Goal: Task Accomplishment & Management: Manage account settings

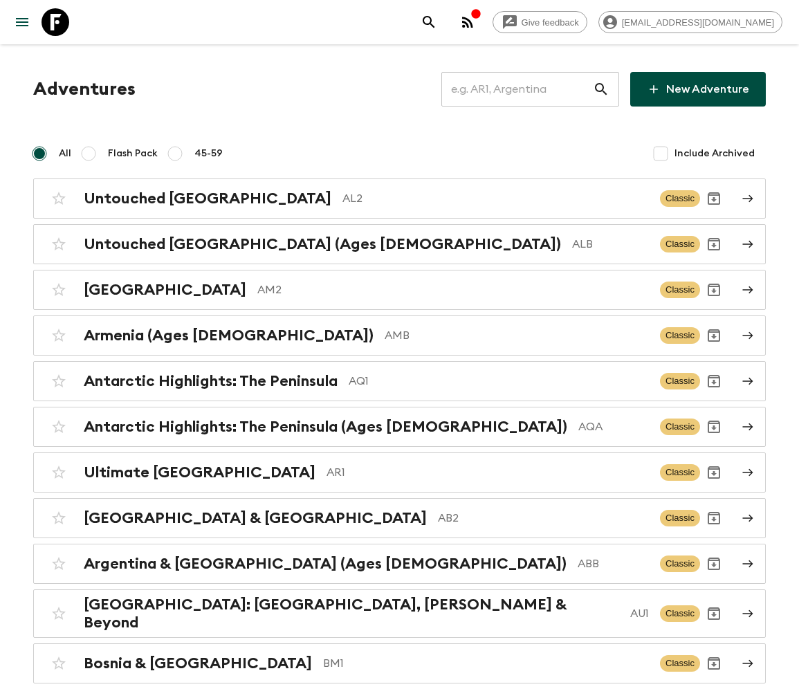
click at [527, 89] on input "text" at bounding box center [518, 89] width 152 height 39
type input "ZA1"
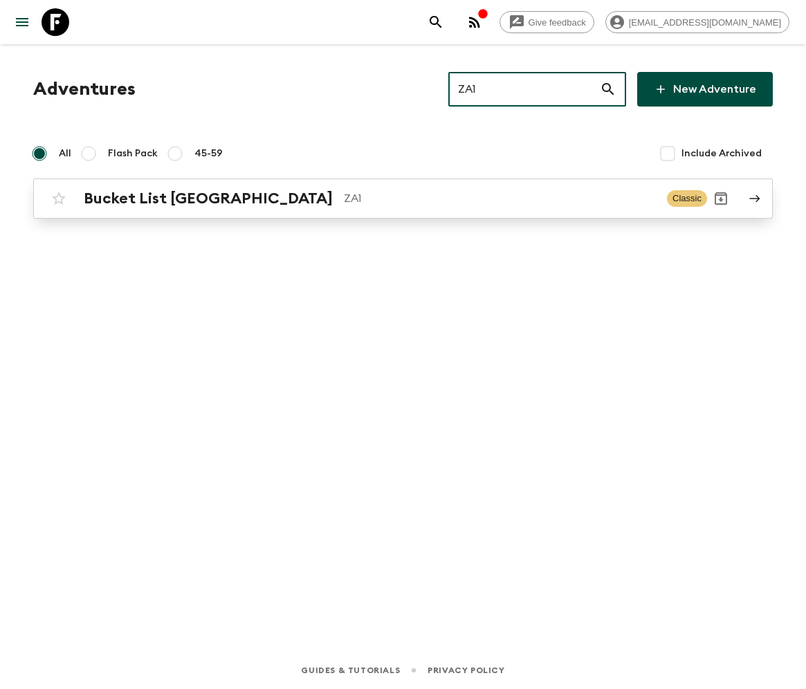
click at [170, 198] on h2 "Bucket List [GEOGRAPHIC_DATA]" at bounding box center [208, 199] width 249 height 18
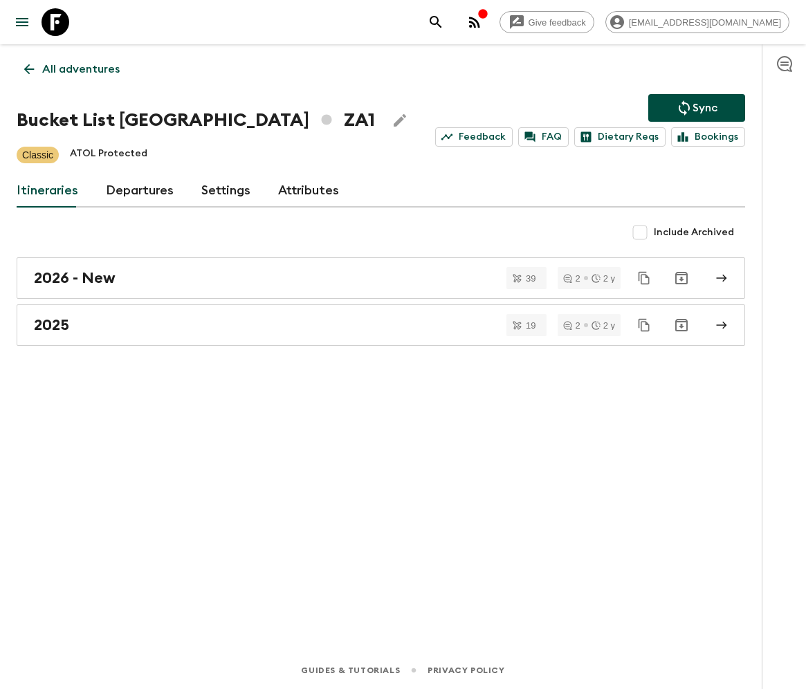
click at [137, 190] on link "Departures" at bounding box center [140, 190] width 68 height 33
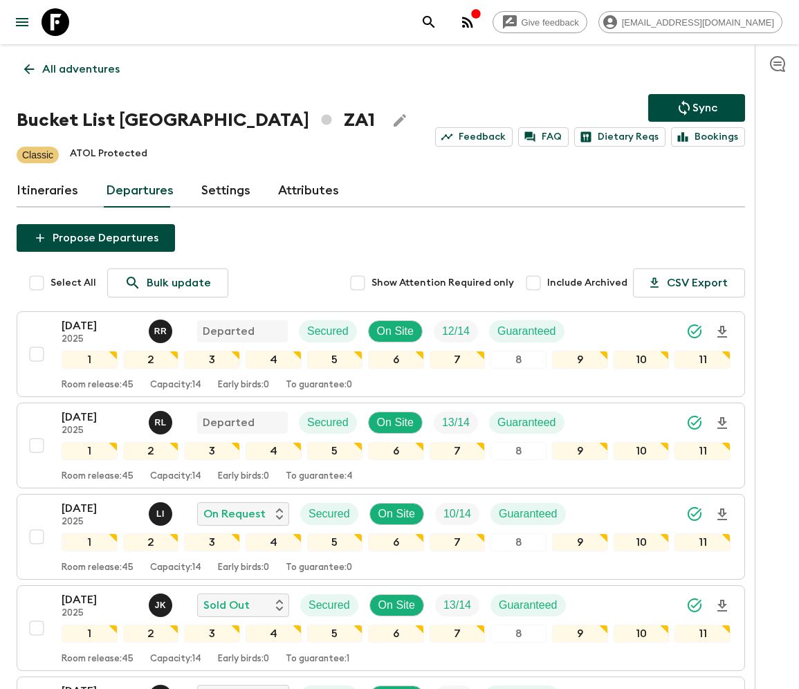
scroll to position [1063, 0]
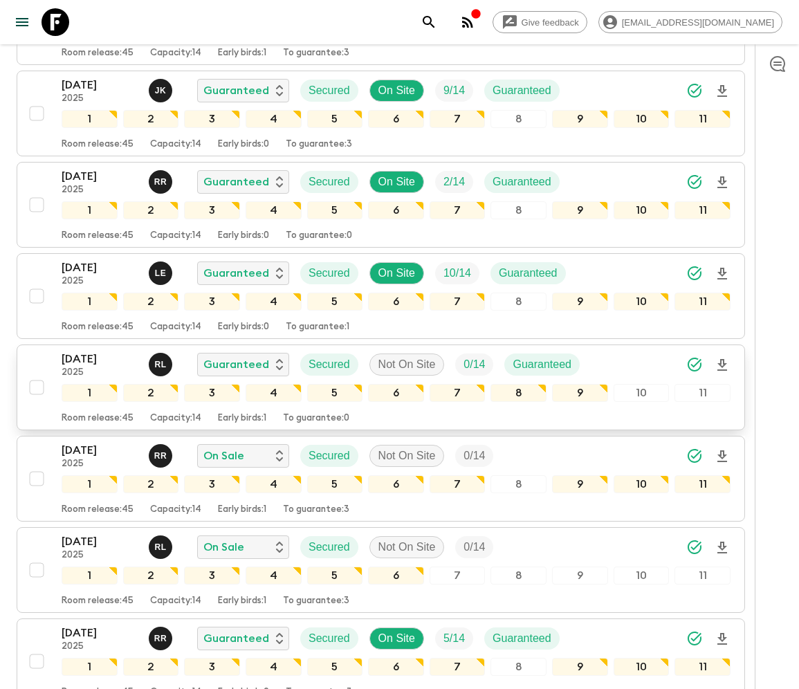
click at [35, 352] on div "[DATE] 2025 [PERSON_NAME] Guaranteed Secured Not On Site 0 / 14 Guaranteed 1 2 …" at bounding box center [377, 387] width 708 height 73
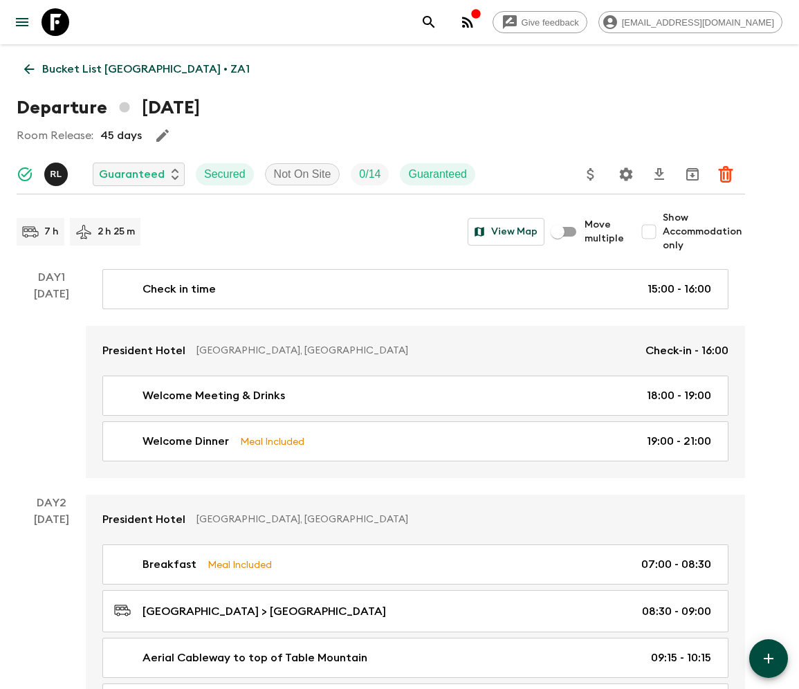
click at [30, 69] on icon at bounding box center [28, 69] width 15 height 15
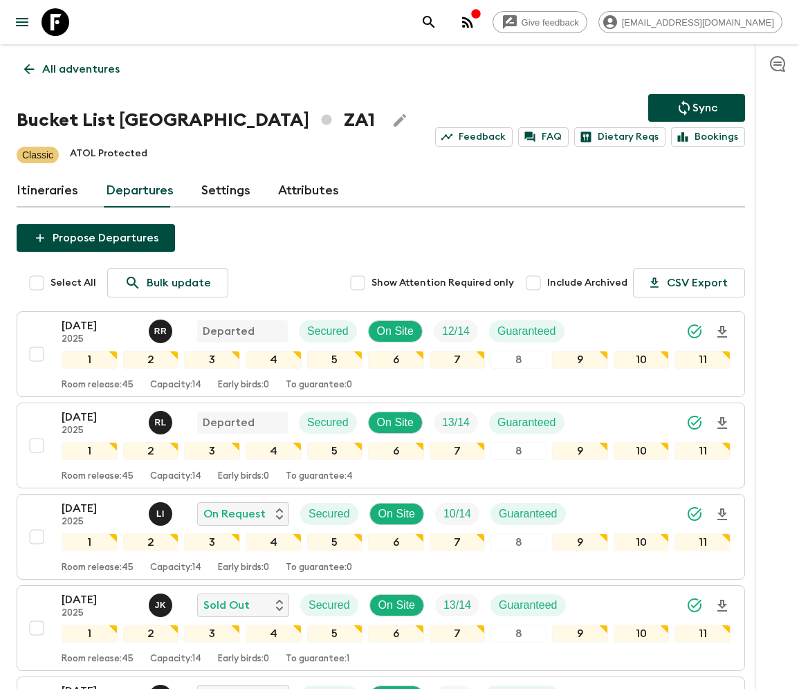
scroll to position [1063, 0]
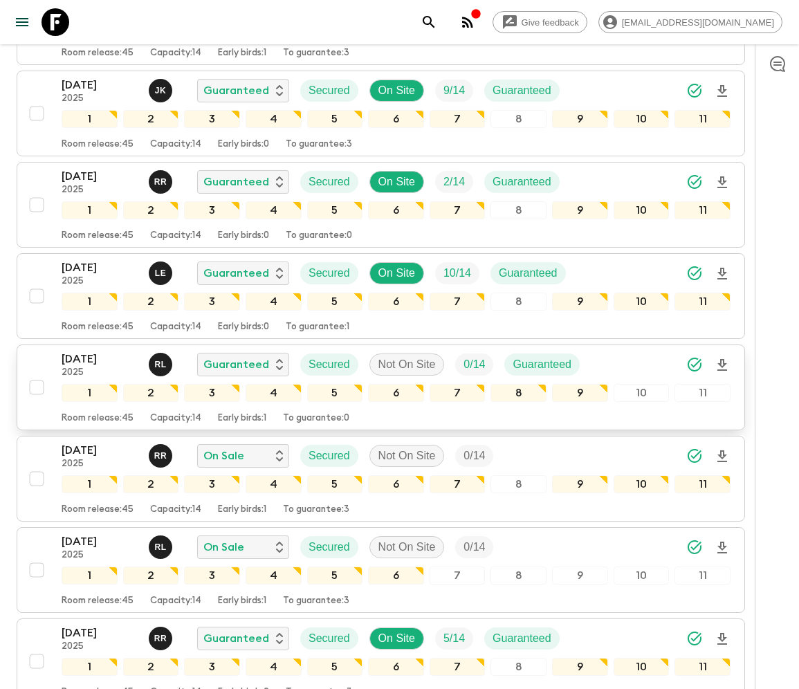
click at [35, 352] on div "[DATE] 2025 [PERSON_NAME] Guaranteed Secured Not On Site 0 / 14 Guaranteed 1 2 …" at bounding box center [377, 387] width 708 height 73
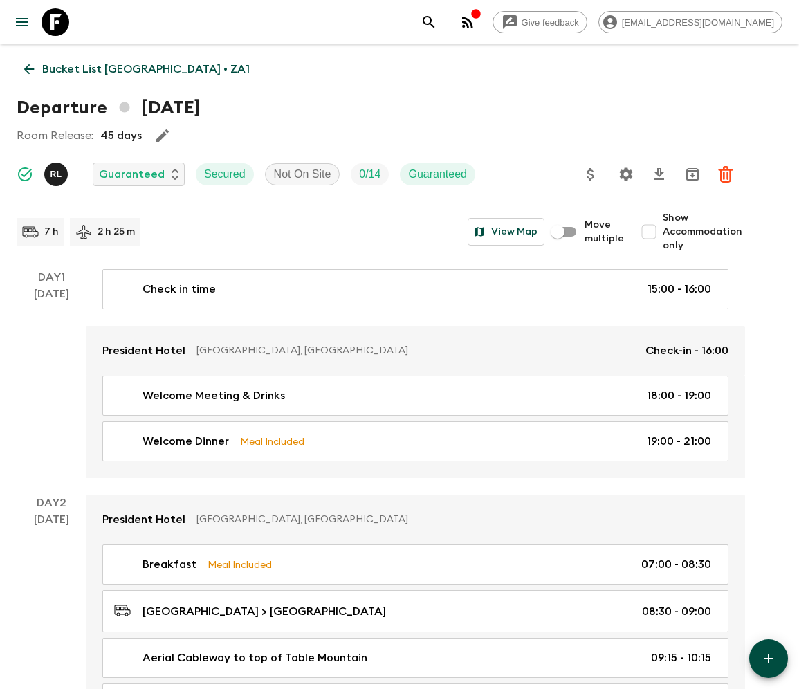
click at [30, 69] on icon at bounding box center [28, 69] width 15 height 15
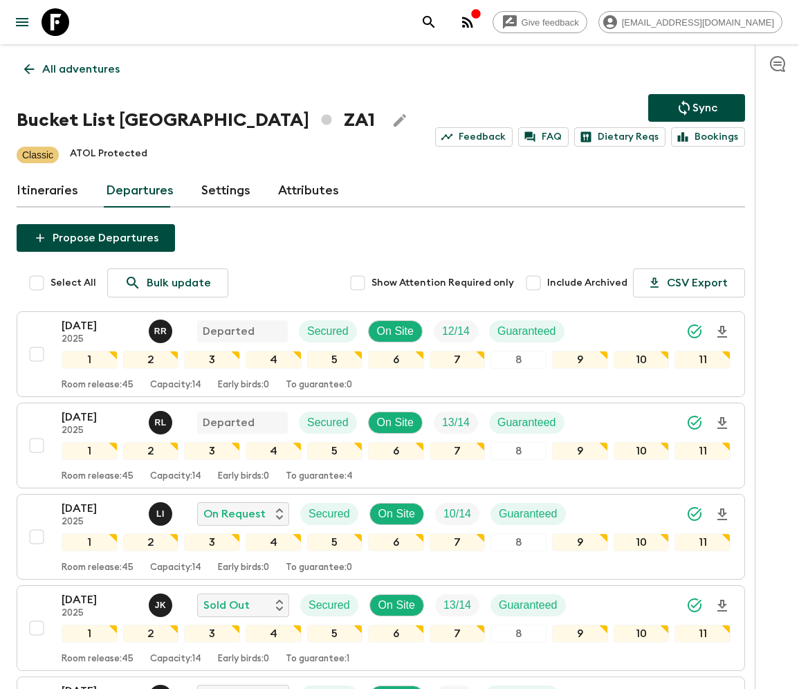
scroll to position [1063, 0]
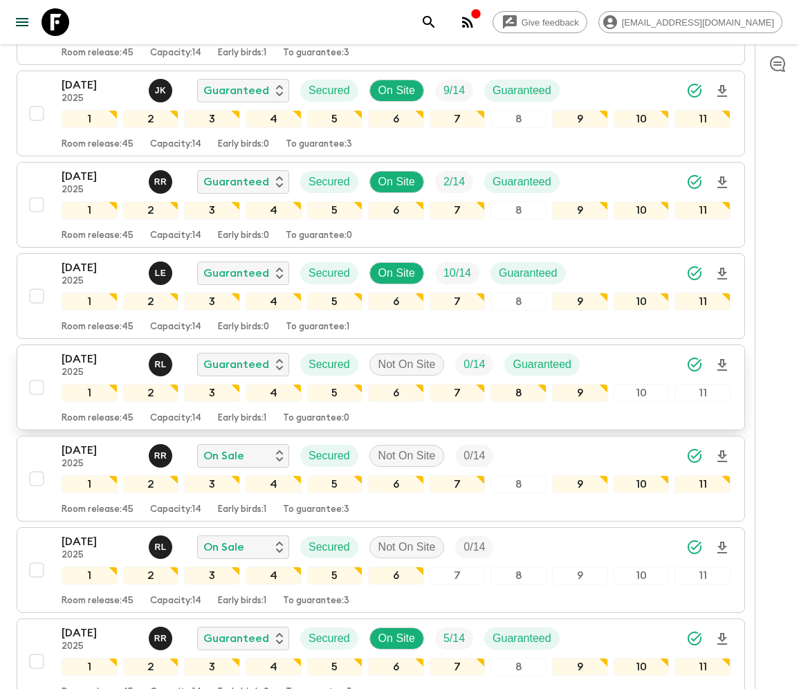
click at [35, 352] on div "[DATE] 2025 [PERSON_NAME] Guaranteed Secured Not On Site 0 / 14 Guaranteed 1 2 …" at bounding box center [377, 387] width 708 height 73
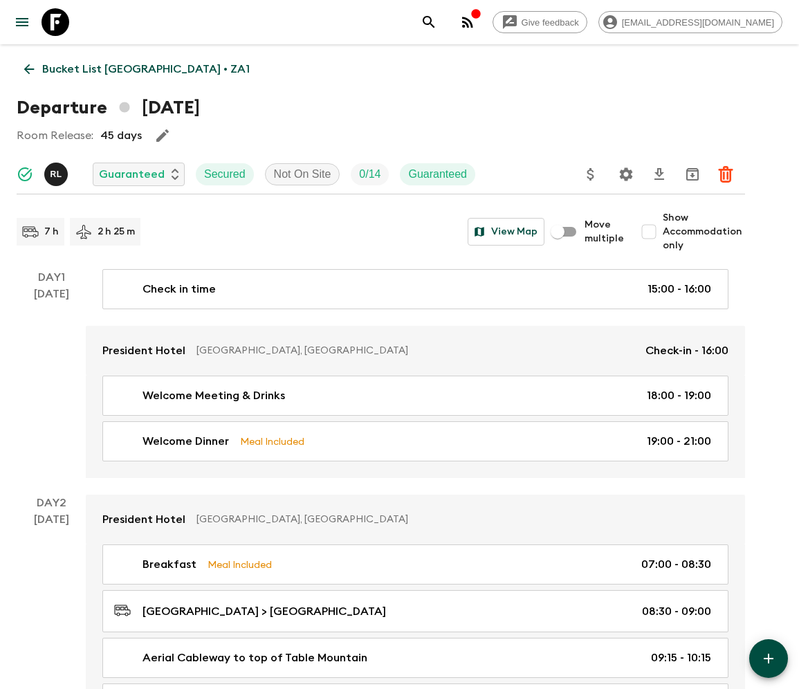
click at [725, 174] on icon "Delete" at bounding box center [726, 174] width 17 height 17
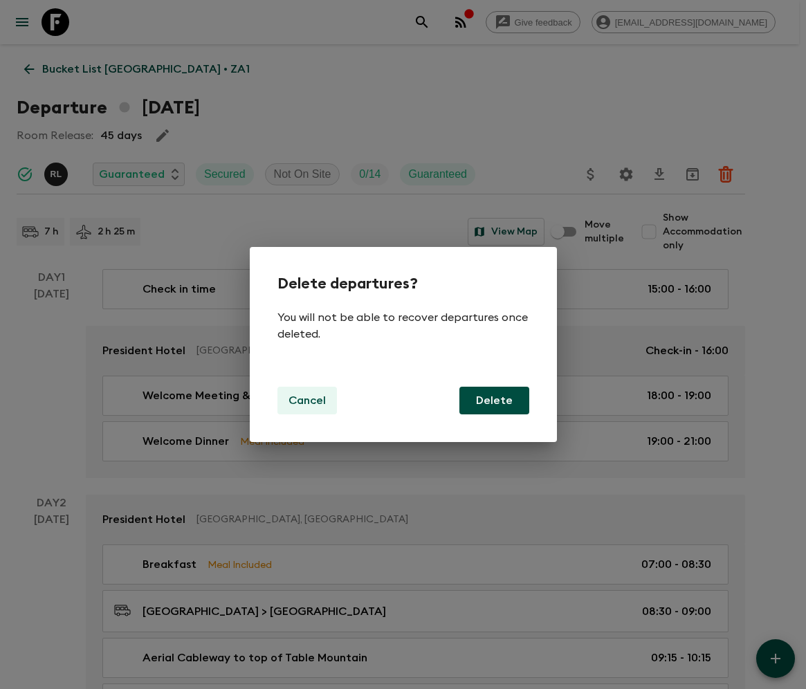
click at [307, 400] on p "Cancel" at bounding box center [307, 400] width 37 height 17
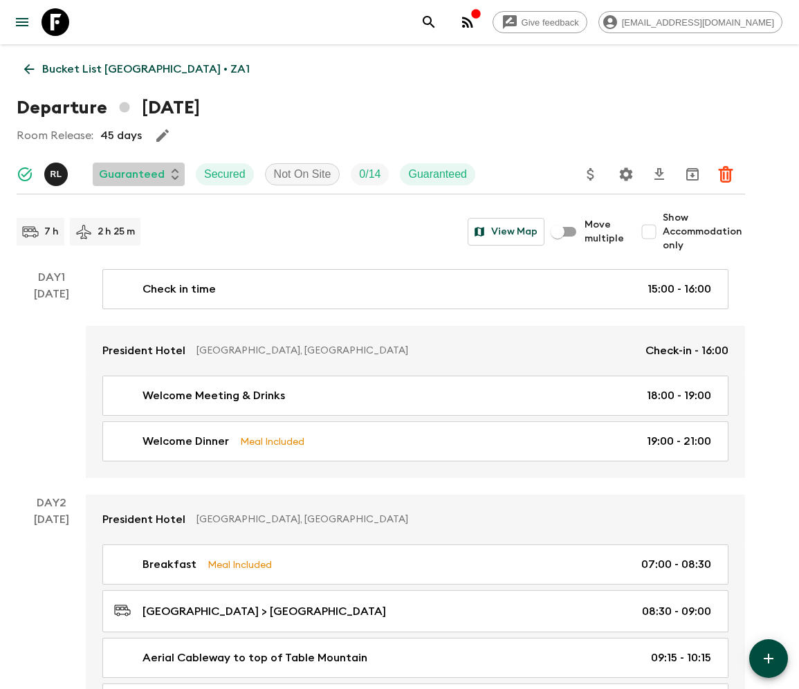
click at [175, 174] on icon at bounding box center [175, 174] width 7 height 11
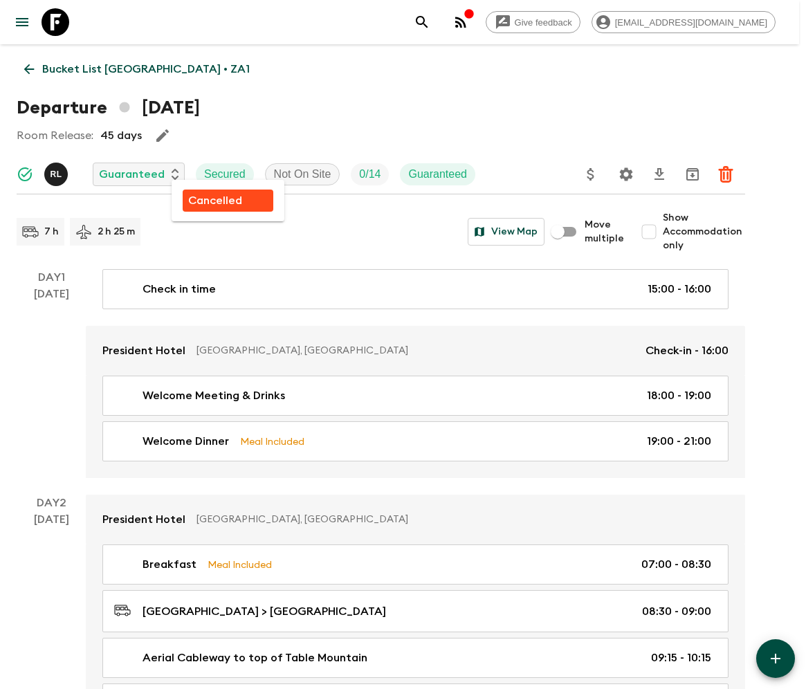
click at [215, 200] on p "Cancelled" at bounding box center [215, 200] width 54 height 17
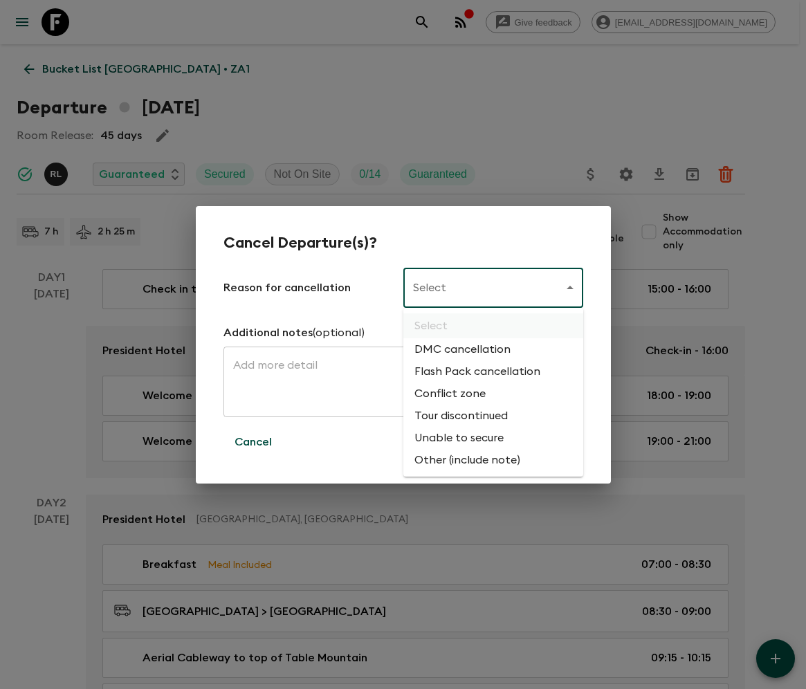
click at [475, 372] on li "Flash Pack cancellation" at bounding box center [494, 372] width 180 height 22
type input "FLASHPACK_CANCELLATION"
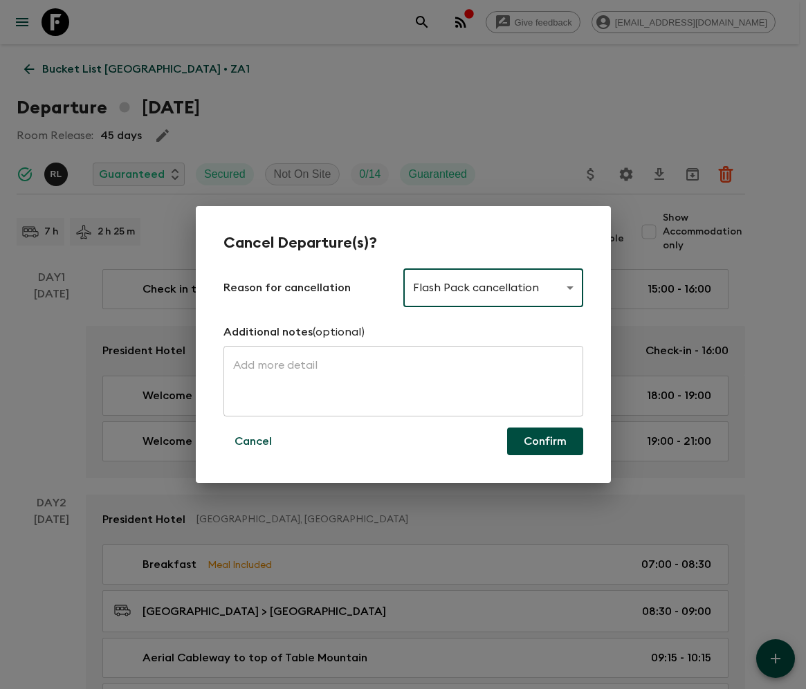
click at [545, 442] on button "Confirm" at bounding box center [545, 442] width 76 height 28
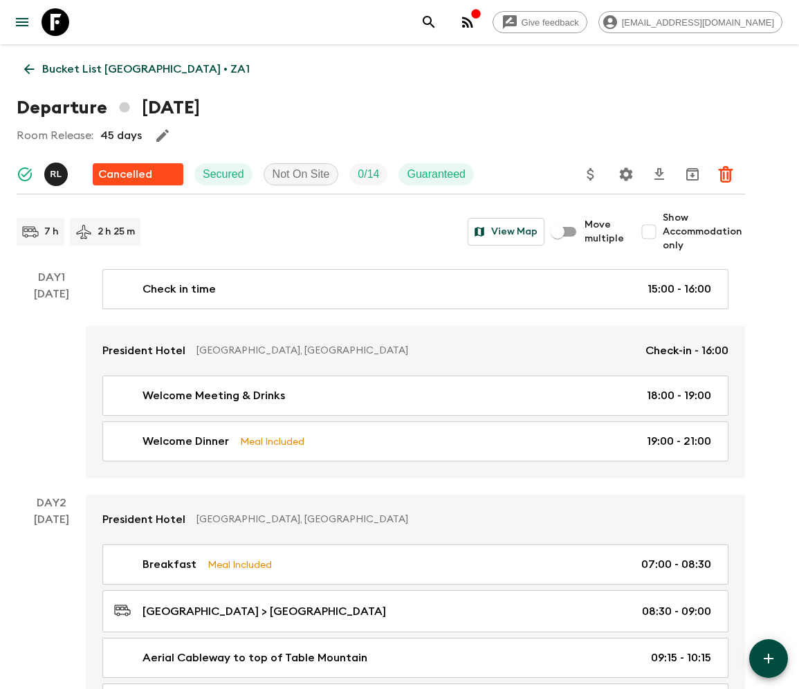
click at [28, 69] on icon at bounding box center [28, 69] width 15 height 15
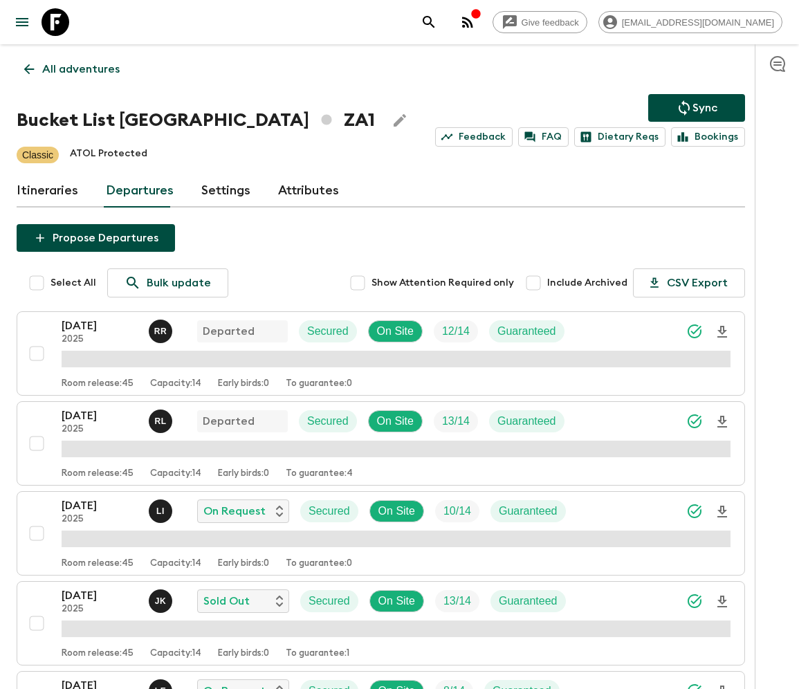
click at [80, 69] on p "All adventures" at bounding box center [81, 69] width 78 height 17
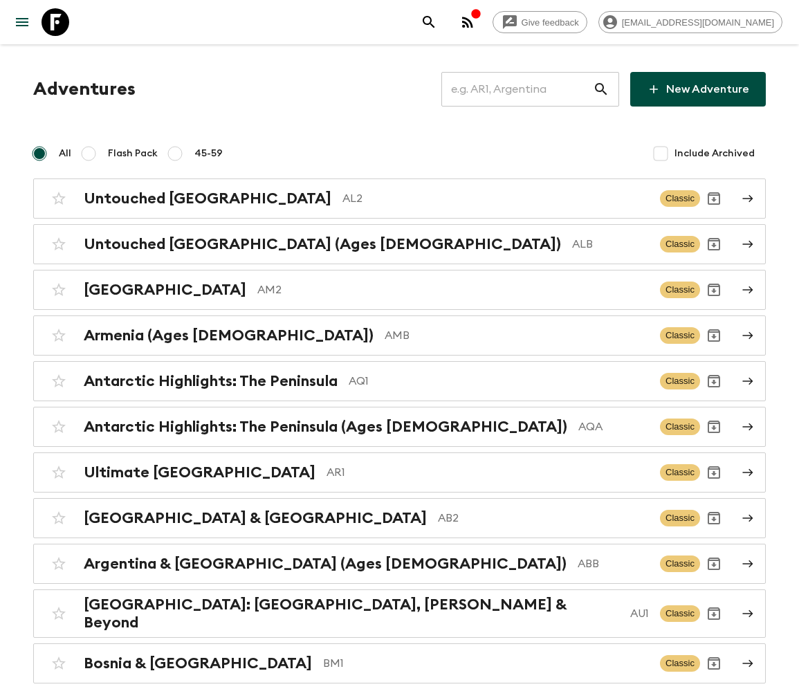
click at [527, 89] on input "text" at bounding box center [518, 89] width 152 height 39
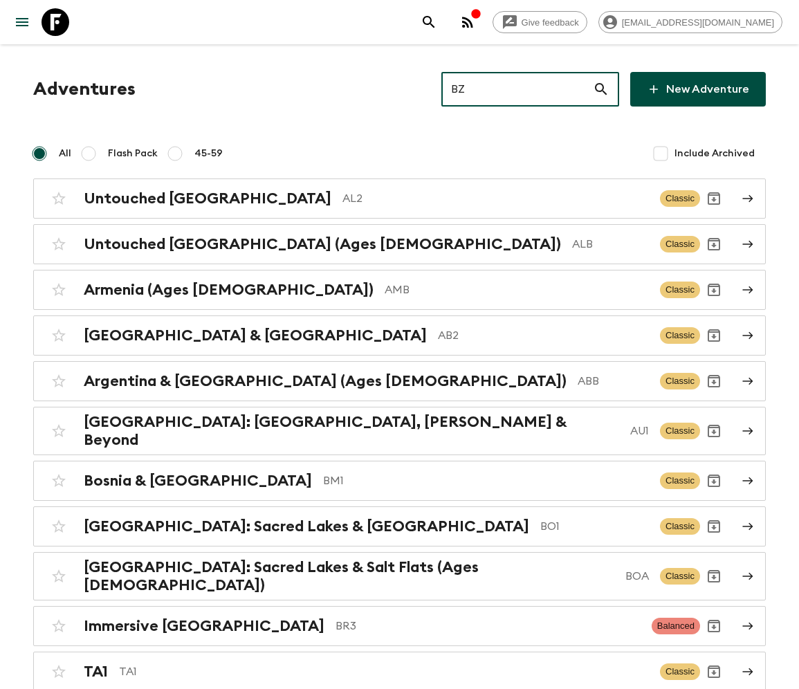
type input "BZ1"
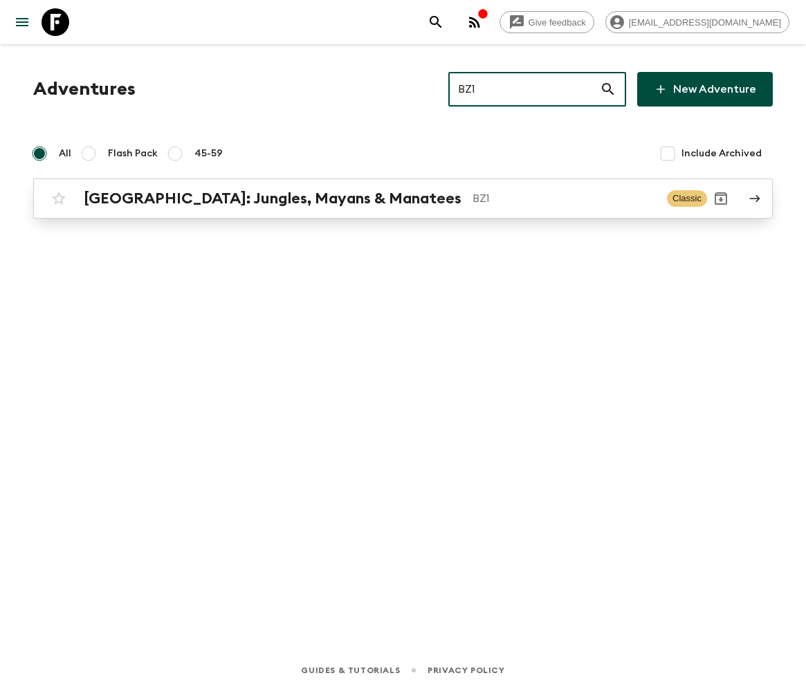
click at [213, 198] on h2 "[GEOGRAPHIC_DATA]: Jungles, Mayans & Manatees" at bounding box center [273, 199] width 378 height 18
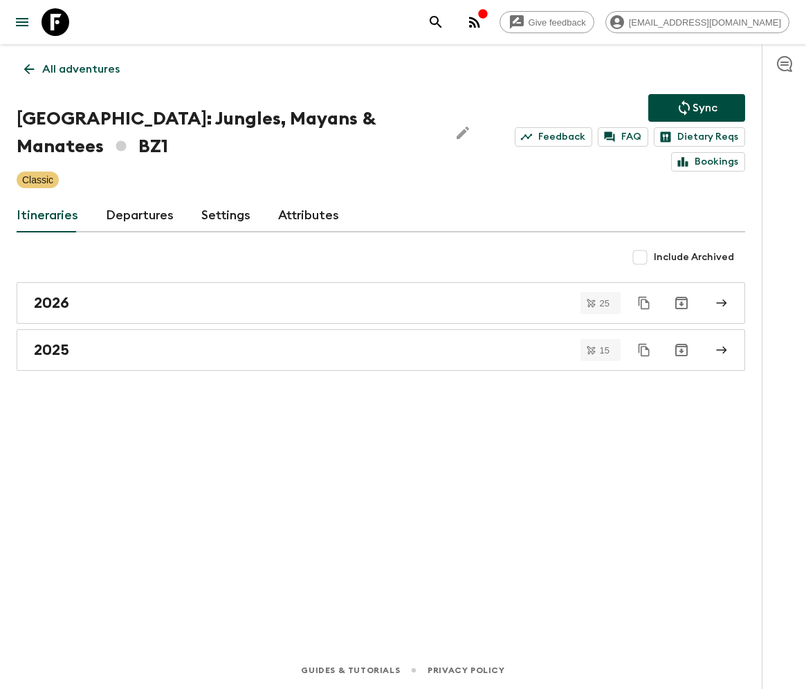
click at [137, 199] on link "Departures" at bounding box center [140, 215] width 68 height 33
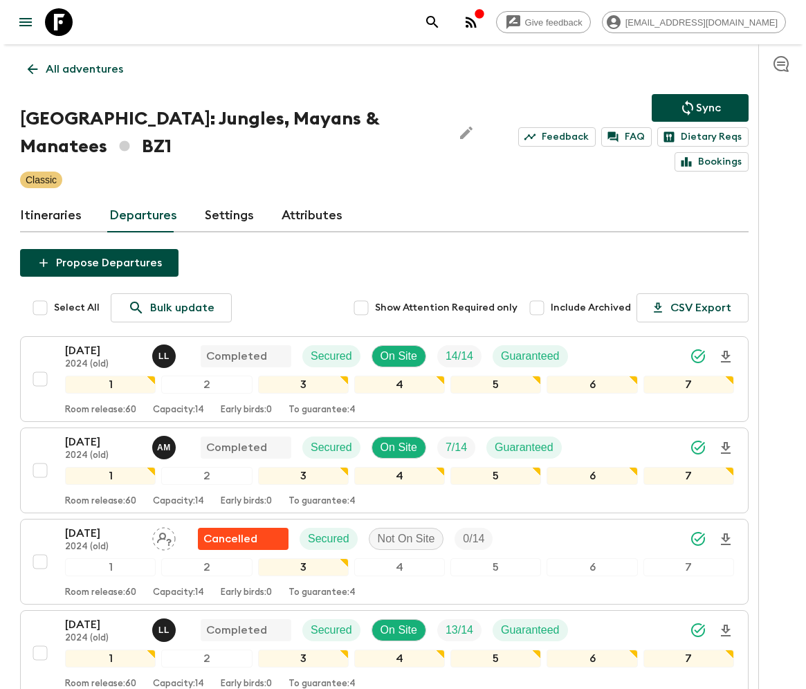
scroll to position [1696, 0]
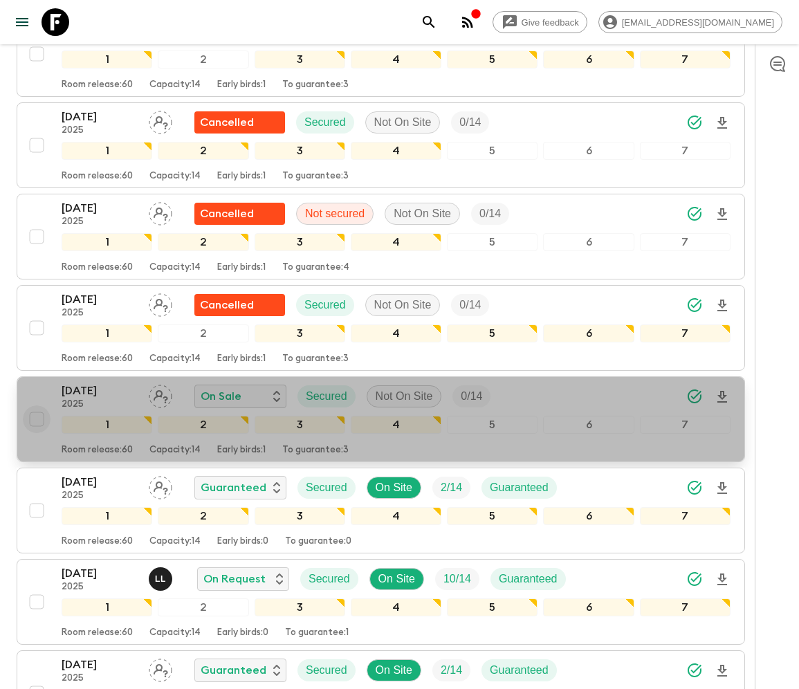
click at [35, 406] on input "checkbox" at bounding box center [37, 420] width 28 height 28
checkbox input "true"
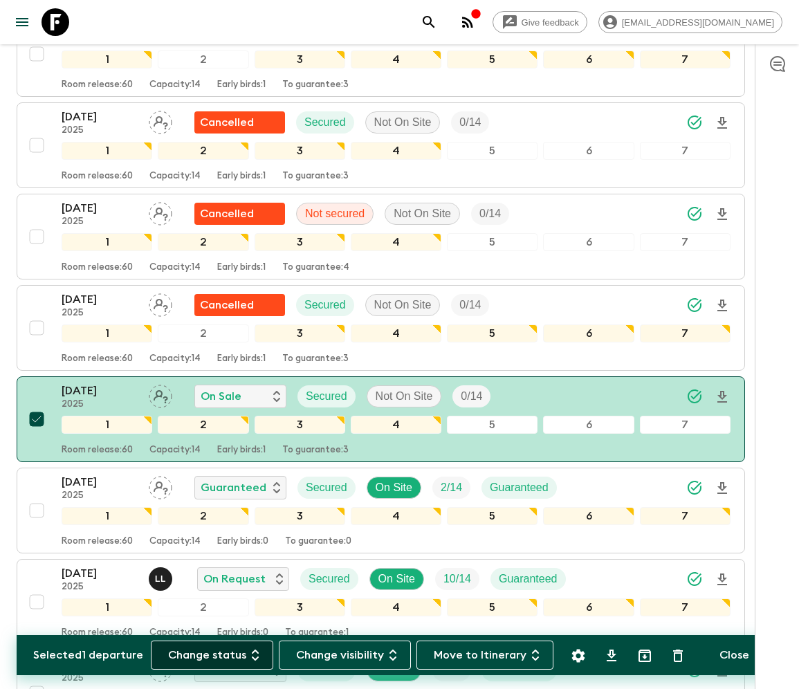
click at [220, 655] on button "Change status" at bounding box center [212, 655] width 123 height 29
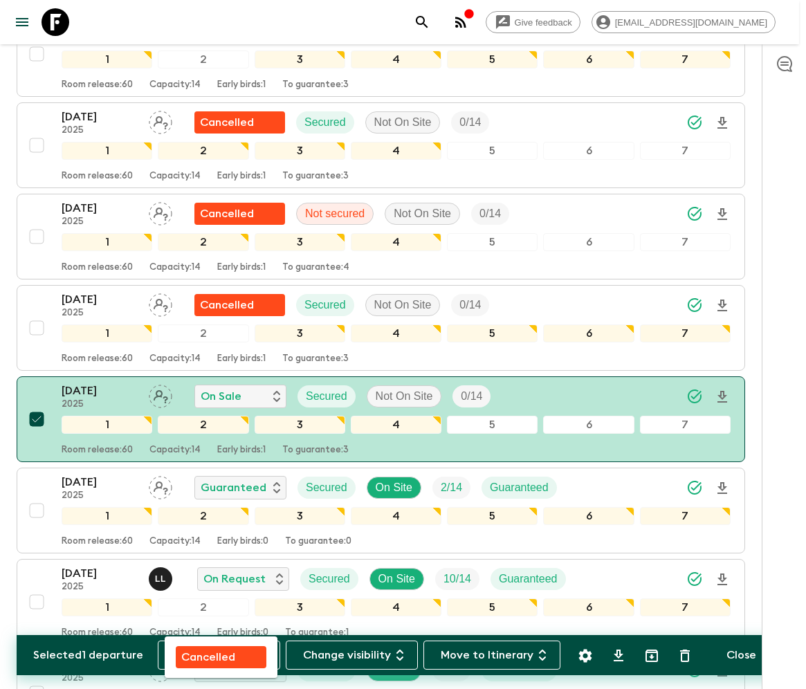
click at [221, 655] on p "Cancelled" at bounding box center [208, 657] width 54 height 17
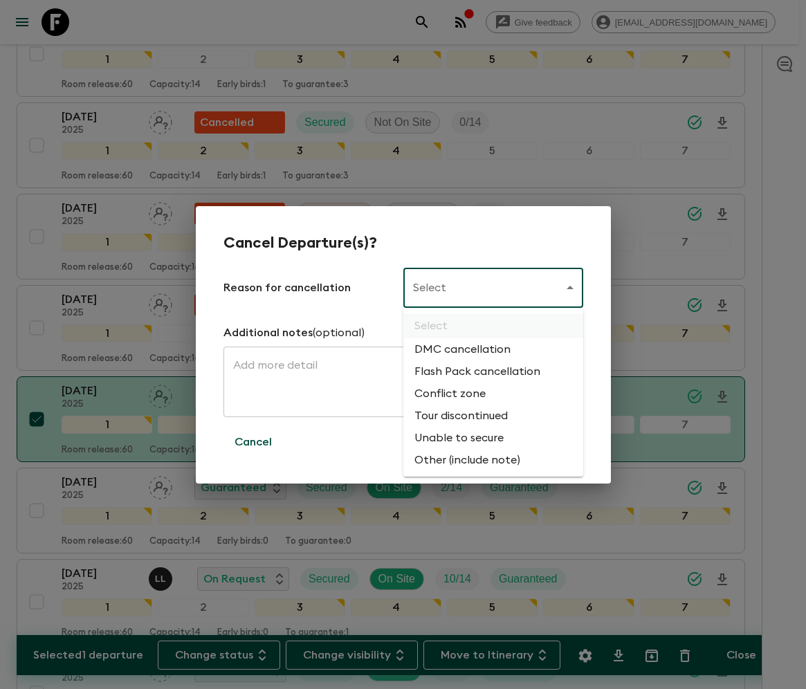
click at [475, 372] on li "Flash Pack cancellation" at bounding box center [494, 372] width 180 height 22
type input "FLASHPACK_CANCELLATION"
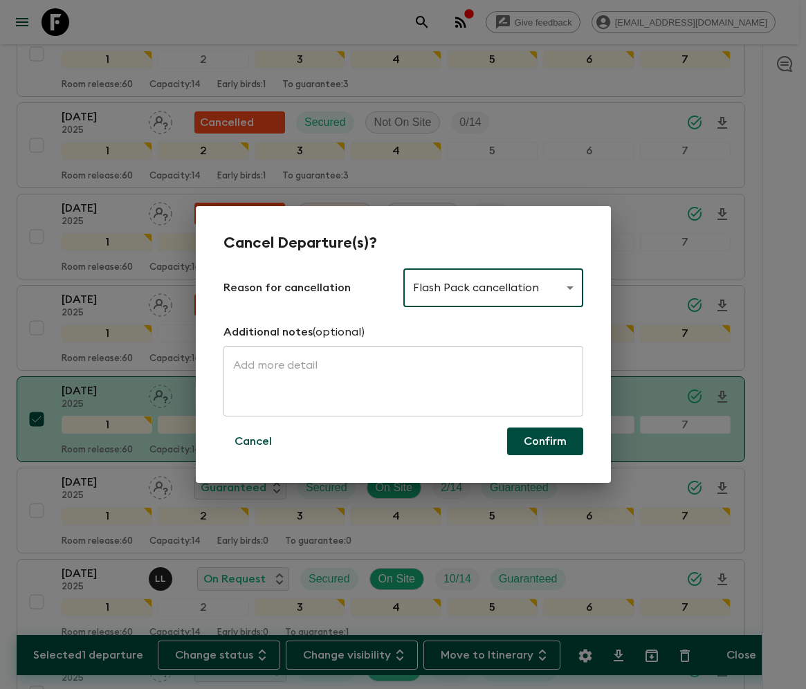
click at [545, 442] on button "Confirm" at bounding box center [545, 442] width 76 height 28
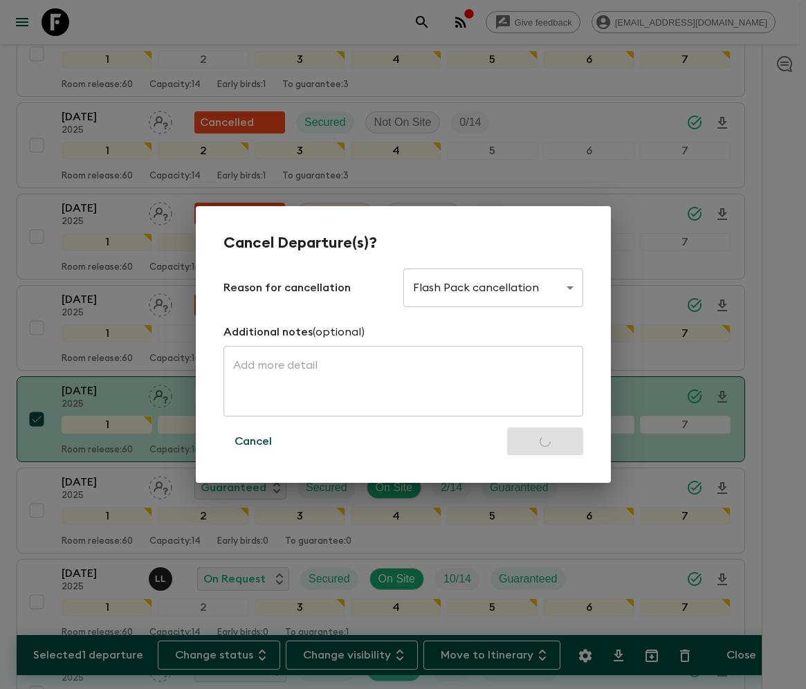
checkbox input "false"
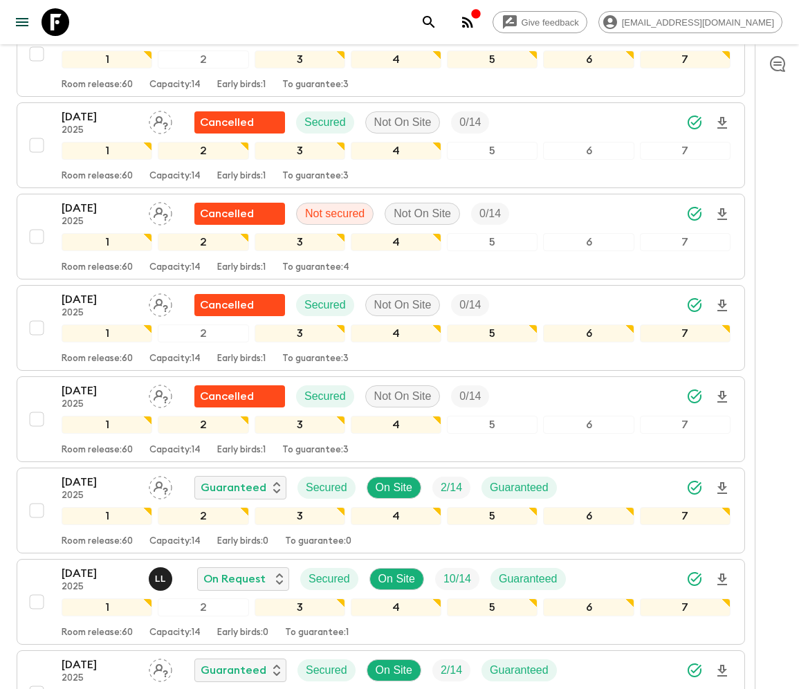
click at [21, 21] on icon "menu" at bounding box center [22, 22] width 12 height 8
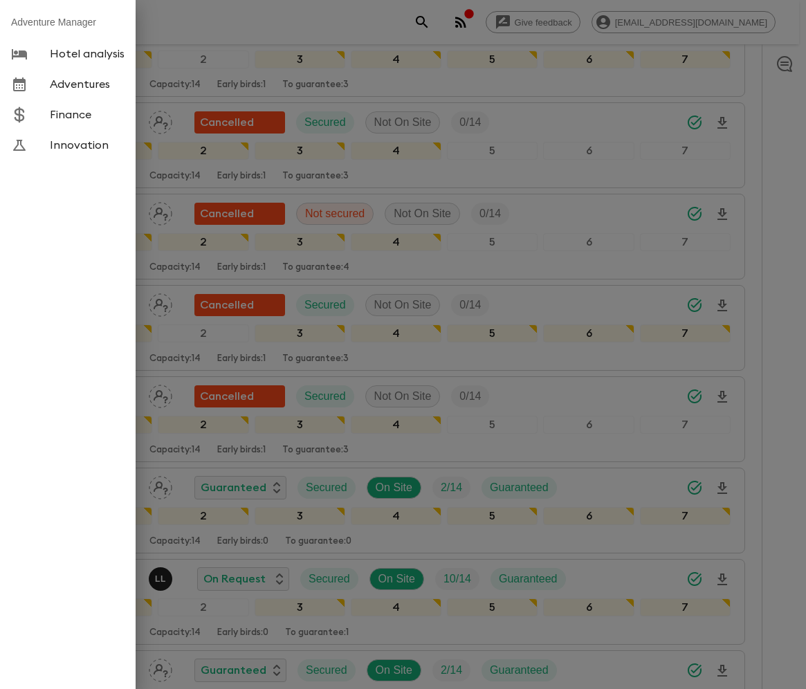
click at [80, 85] on span "Adventures" at bounding box center [87, 85] width 75 height 14
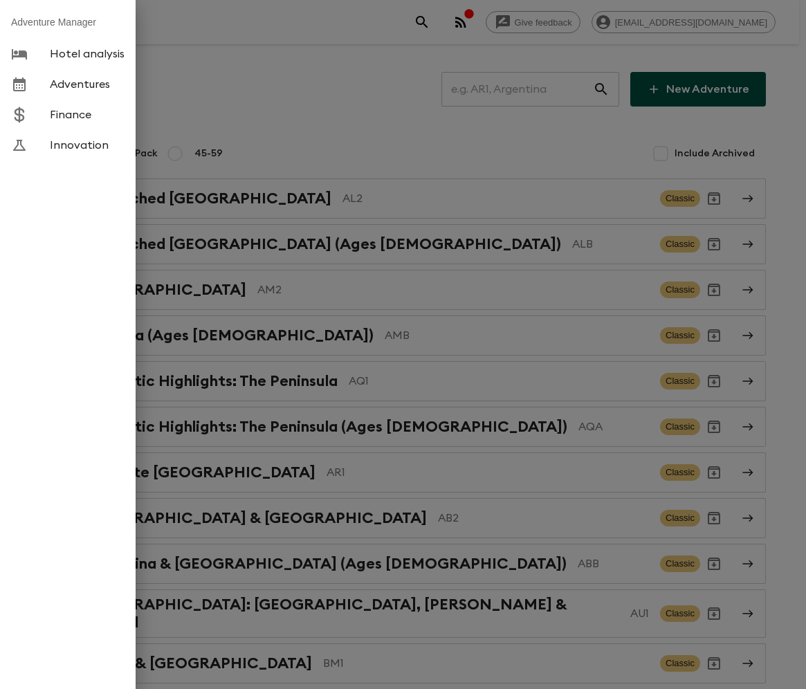
click at [527, 89] on div at bounding box center [403, 344] width 806 height 689
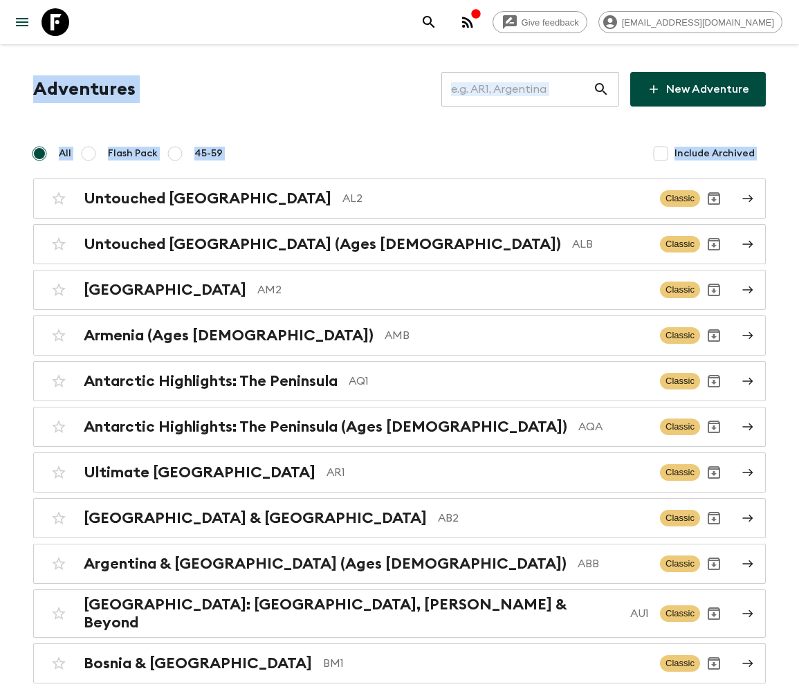
click at [8, 8] on button "menu" at bounding box center [22, 22] width 28 height 28
